Goal: Transaction & Acquisition: Purchase product/service

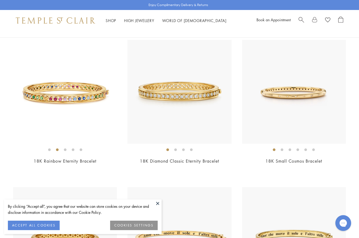
scroll to position [59, 0]
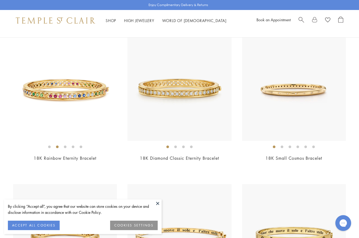
click at [161, 208] on button at bounding box center [158, 204] width 8 height 8
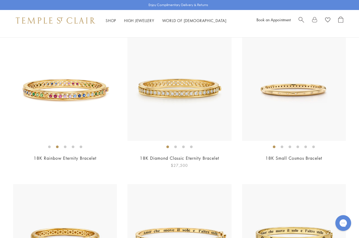
click at [155, 158] on link "18K Diamond Classic Eternity Bracelet" at bounding box center [179, 158] width 79 height 6
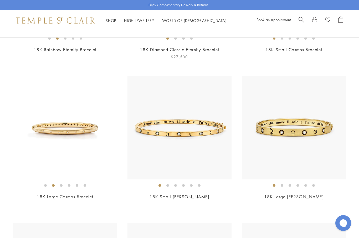
scroll to position [173, 0]
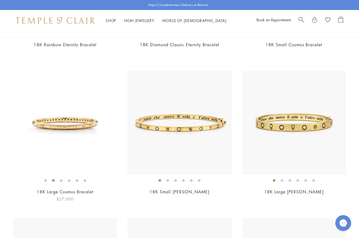
click at [58, 193] on link "18K Large Cosmos Bracelet" at bounding box center [65, 192] width 57 height 6
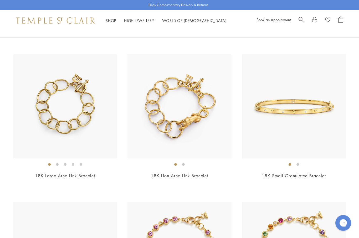
scroll to position [932, 0]
click at [312, 173] on link "18K Small Granulated Bracelet" at bounding box center [294, 176] width 64 height 6
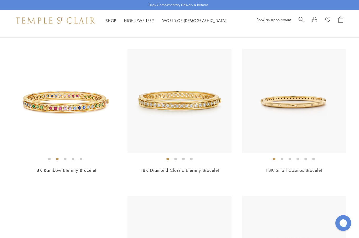
scroll to position [0, 0]
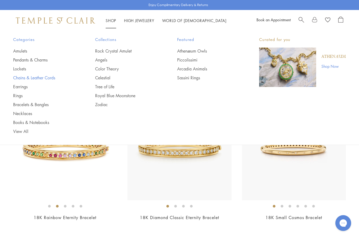
click at [43, 77] on link "Chains & Leather Cords" at bounding box center [43, 78] width 61 height 6
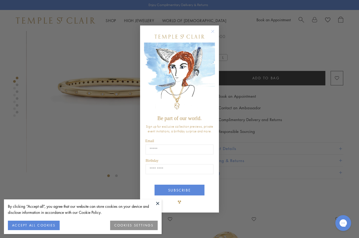
scroll to position [31, 0]
click at [214, 32] on circle "Close dialog" at bounding box center [213, 31] width 6 height 6
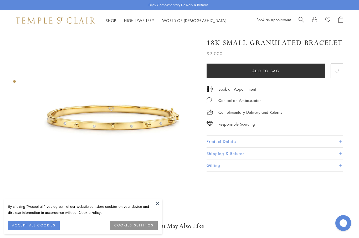
scroll to position [0, 1]
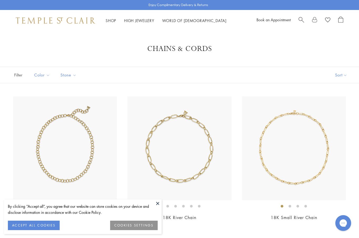
click at [159, 204] on button at bounding box center [158, 204] width 8 height 8
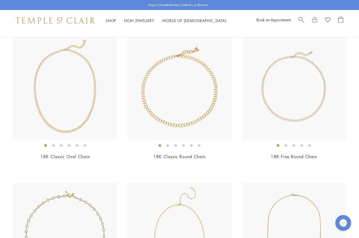
scroll to position [356, 0]
click at [289, 158] on link "18K Fine Round Chain" at bounding box center [294, 157] width 46 height 6
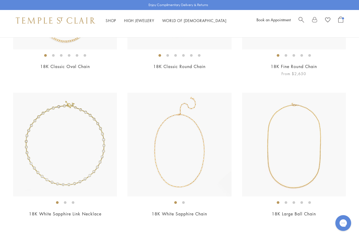
scroll to position [446, 0]
click at [171, 215] on link "18K White Sapphire Chain" at bounding box center [179, 214] width 55 height 6
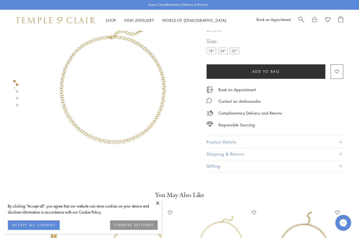
scroll to position [31, 0]
click at [229, 78] on button "Add to bag" at bounding box center [266, 71] width 119 height 14
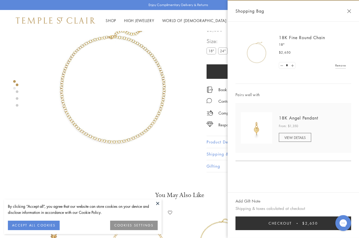
click at [348, 14] on div "Shopping Bag" at bounding box center [294, 11] width 132 height 21
click at [349, 10] on button "Close Shopping Bag" at bounding box center [349, 11] width 4 height 4
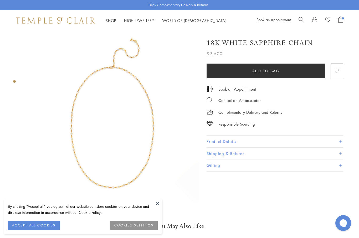
click at [342, 143] on button "Product Details" at bounding box center [275, 142] width 137 height 12
click at [343, 143] on button "Product Details" at bounding box center [275, 142] width 137 height 12
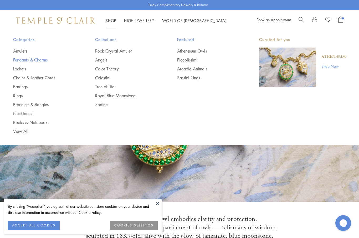
click at [33, 60] on link "Pendants & Charms" at bounding box center [43, 60] width 61 height 6
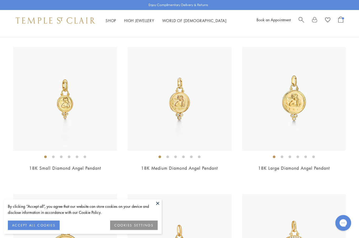
scroll to position [786, 0]
click at [308, 166] on link "18K Large Diamond Angel Pendant" at bounding box center [294, 168] width 72 height 6
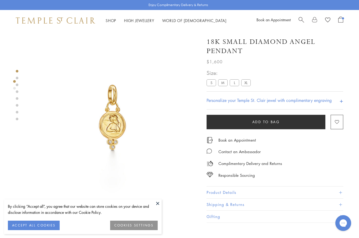
click at [236, 82] on label "L" at bounding box center [234, 83] width 9 height 7
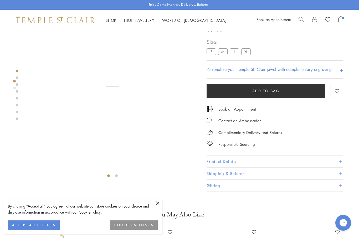
scroll to position [31, 0]
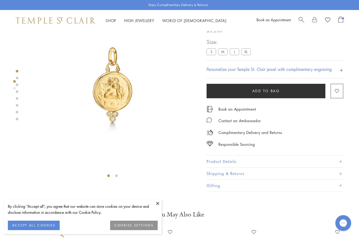
click at [343, 165] on button "Product Details" at bounding box center [275, 162] width 137 height 12
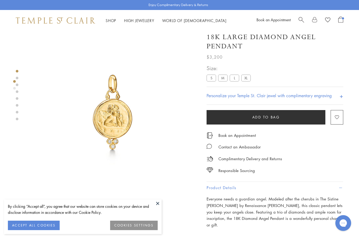
scroll to position [0, 0]
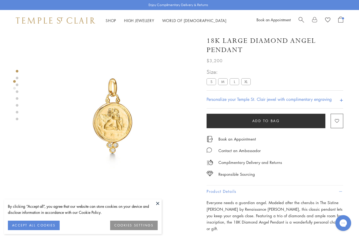
click at [156, 204] on button at bounding box center [158, 204] width 8 height 8
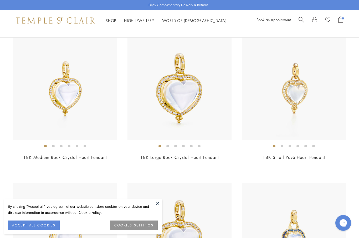
scroll to position [1389, 0]
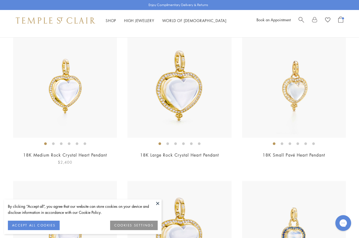
click at [75, 155] on link "18K Medium Rock Crystal Heart Pendant" at bounding box center [65, 155] width 84 height 6
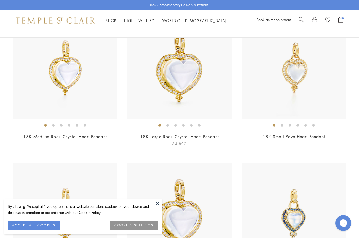
click at [158, 136] on link "18K Large Rock Crystal Heart Pendant" at bounding box center [179, 137] width 79 height 6
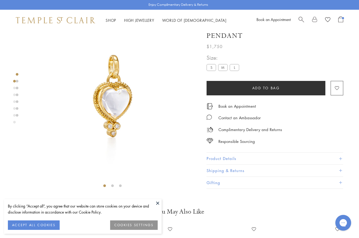
scroll to position [31, 0]
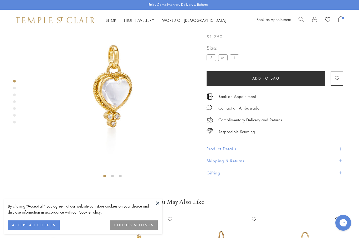
scroll to position [31, 0]
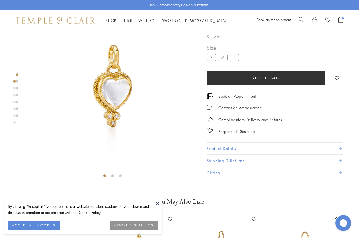
click at [237, 59] on label "L" at bounding box center [234, 57] width 9 height 7
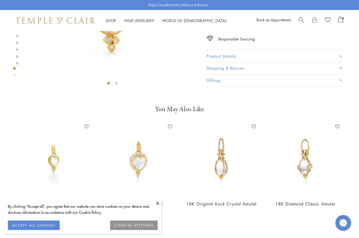
scroll to position [124, 0]
click at [135, 165] on img at bounding box center [137, 159] width 73 height 73
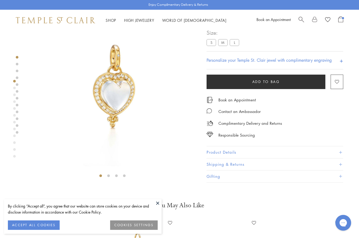
scroll to position [31, 0]
click at [235, 44] on label "L" at bounding box center [234, 42] width 9 height 7
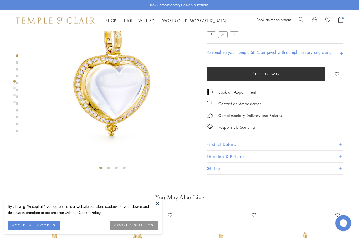
scroll to position [42, 0]
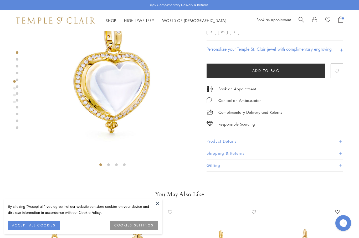
click at [330, 142] on button "Product Details" at bounding box center [275, 142] width 137 height 12
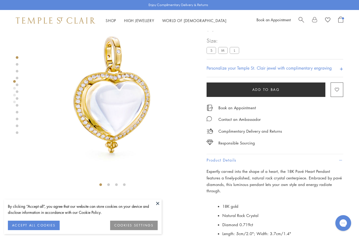
scroll to position [0, 0]
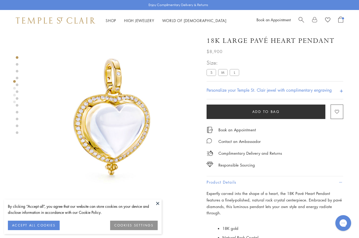
click at [221, 74] on label "M" at bounding box center [222, 72] width 9 height 7
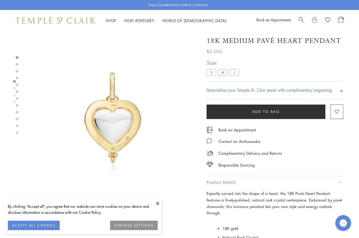
scroll to position [31, 0]
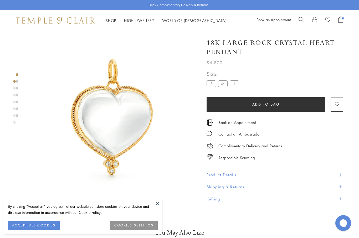
scroll to position [31, 0]
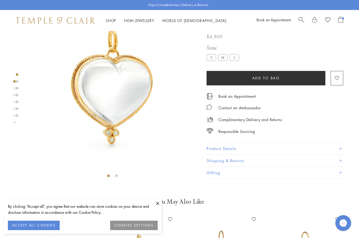
click at [156, 206] on button at bounding box center [158, 204] width 8 height 8
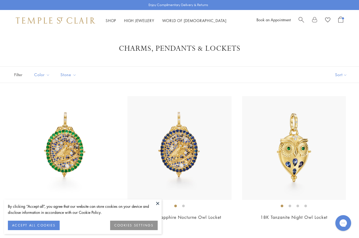
click at [160, 201] on button at bounding box center [158, 204] width 8 height 8
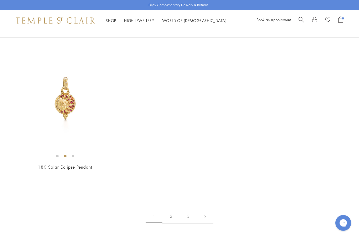
scroll to position [3144, 0]
click at [172, 211] on link "2" at bounding box center [171, 217] width 17 height 14
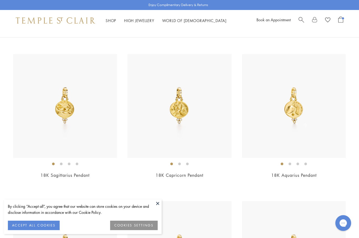
scroll to position [199, 0]
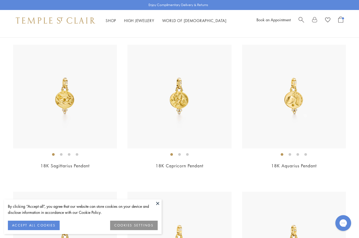
click at [160, 208] on button at bounding box center [158, 204] width 8 height 8
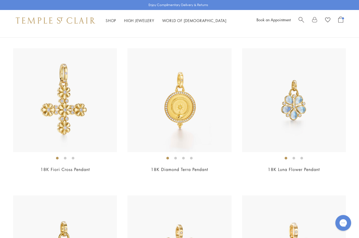
scroll to position [785, 0]
click at [63, 169] on link "18K Fiori Cross Pendant" at bounding box center [65, 170] width 49 height 6
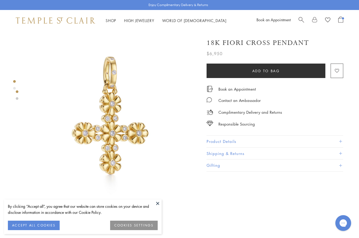
click at [159, 200] on button at bounding box center [158, 204] width 8 height 8
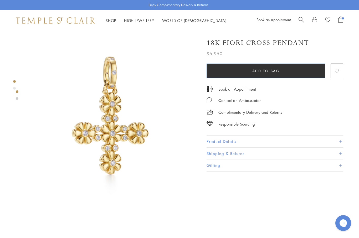
click at [294, 72] on button "Add to bag" at bounding box center [266, 71] width 119 height 14
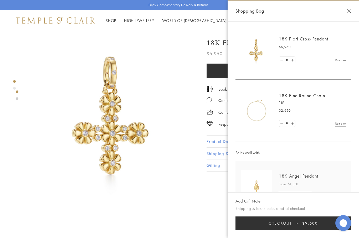
click at [349, 11] on button "Close Shopping Bag" at bounding box center [349, 11] width 4 height 4
